Goal: Task Accomplishment & Management: Use online tool/utility

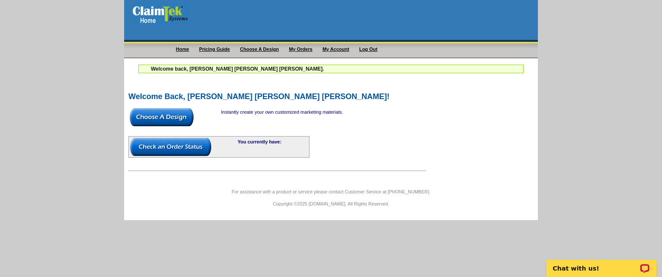
click at [566, 92] on body "Home Pricing Guide Choose A Design My Orders My Account Log Out Welcome back, […" at bounding box center [331, 114] width 662 height 228
click at [168, 116] on img at bounding box center [162, 117] width 64 height 18
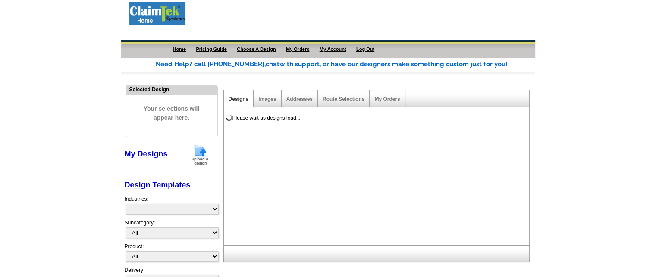
select select "1058"
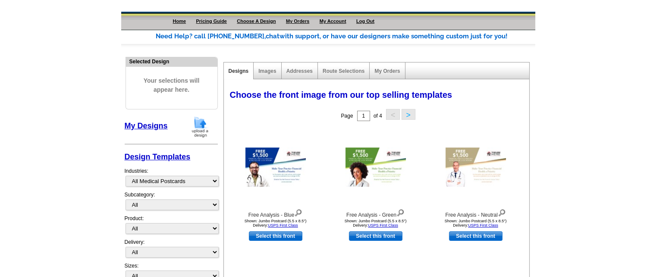
scroll to position [43, 0]
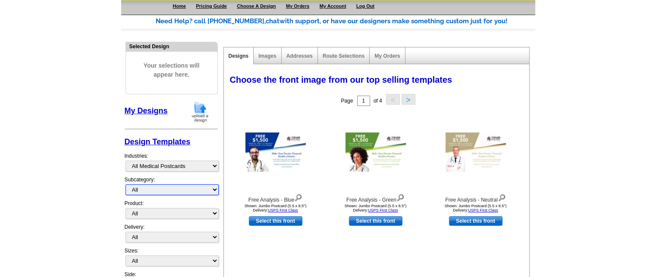
click at [166, 191] on select "All" at bounding box center [171, 190] width 93 height 11
click at [155, 212] on select "All Postcards Letters and flyers Business Cards Door Hangers Greeting Cards" at bounding box center [171, 213] width 93 height 11
click at [53, 192] on main "Need Help? call [PHONE_NUMBER], chat with support, or have our designers make s…" at bounding box center [328, 245] width 656 height 485
click at [146, 234] on select "All First Class Mail Shipped to Me EDDM Save 66% on Postage" at bounding box center [171, 237] width 93 height 11
click at [88, 208] on main "Need Help? call [PHONE_NUMBER], chat with support, or have our designers make s…" at bounding box center [328, 245] width 656 height 485
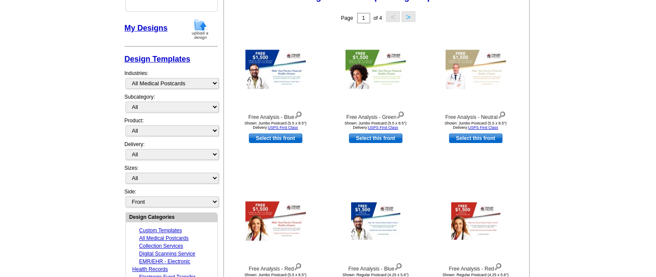
scroll to position [172, 0]
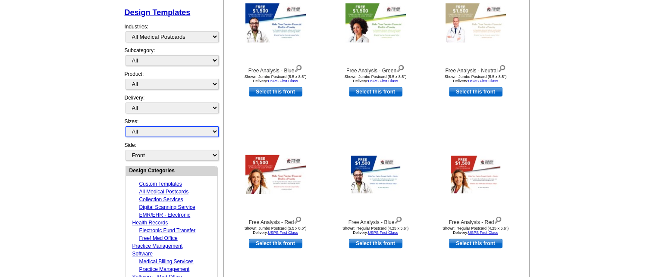
click at [160, 130] on select "All Jumbo Postcard (5.5" x 8.5") Regular Postcard (4.25" x 5.6") Panoramic Post…" at bounding box center [171, 131] width 93 height 11
click at [69, 156] on main "Need Help? call [PHONE_NUMBER], chat with support, or have our designers make s…" at bounding box center [328, 116] width 656 height 485
click at [159, 153] on select "Front Back" at bounding box center [171, 155] width 93 height 11
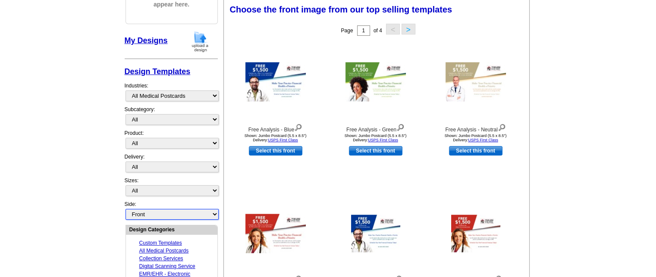
scroll to position [112, 0]
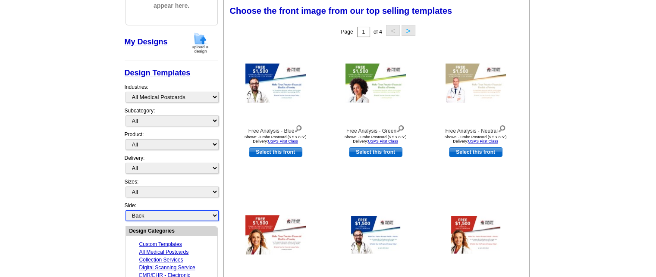
click at [125, 210] on select "Front Back" at bounding box center [171, 215] width 93 height 11
select select "back"
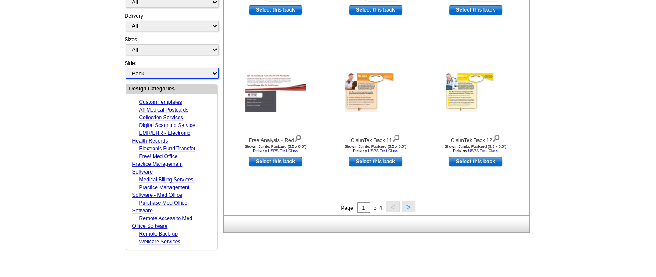
scroll to position [285, 0]
